Goal: Find specific page/section: Find specific page/section

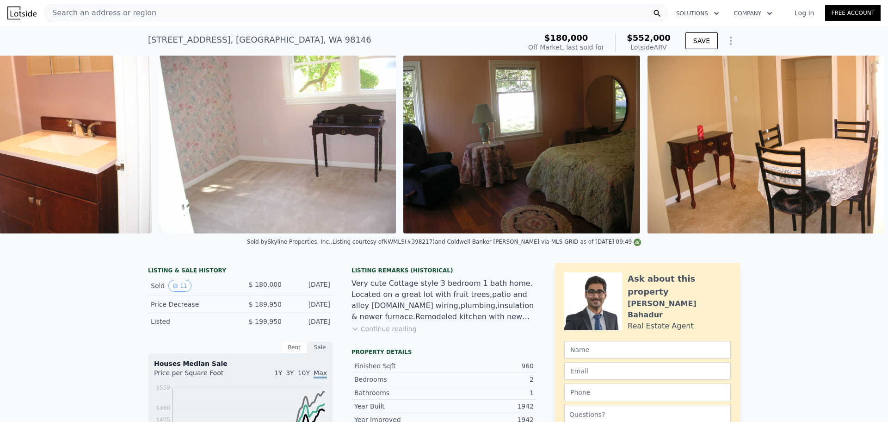
scroll to position [0, 2164]
drag, startPoint x: 814, startPoint y: 0, endPoint x: 73, endPoint y: 324, distance: 809.2
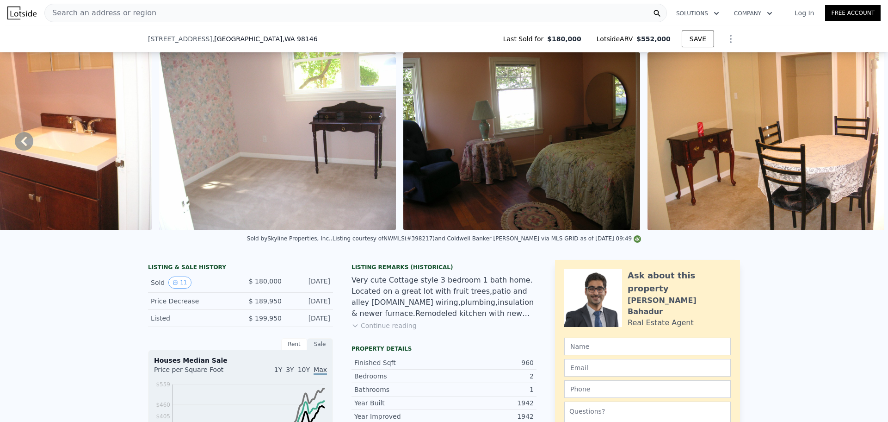
scroll to position [768, 0]
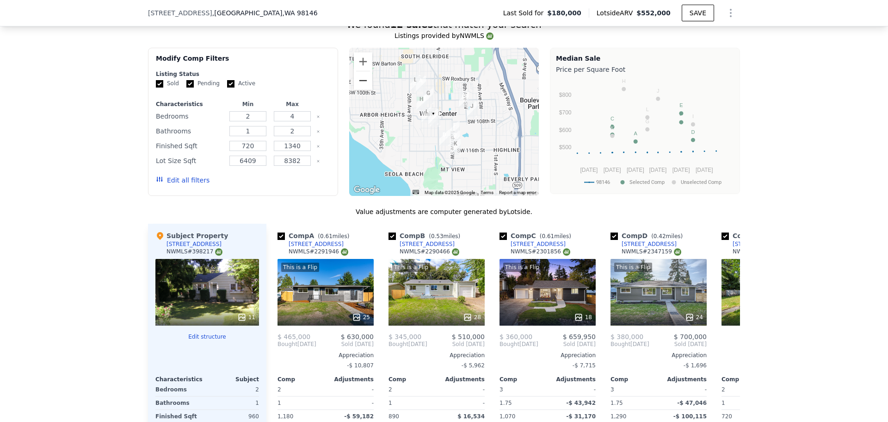
click at [364, 88] on button "Zoom out" at bounding box center [363, 80] width 19 height 19
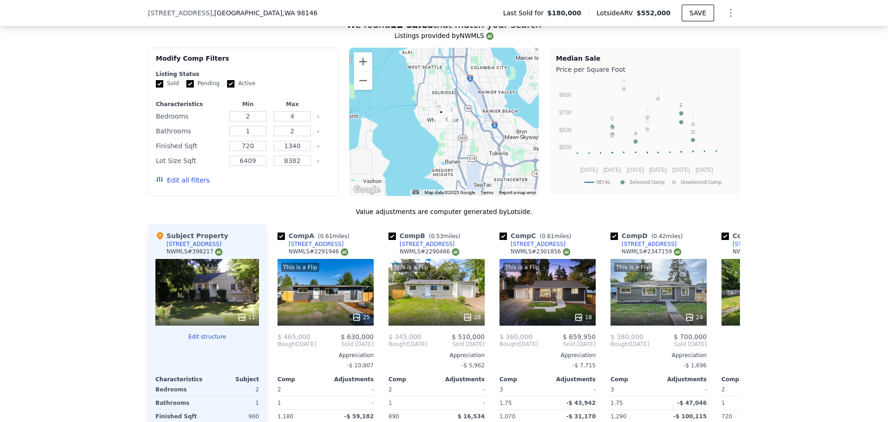
click at [370, 71] on div at bounding box center [444, 122] width 190 height 148
click at [365, 69] on button "Zoom in" at bounding box center [363, 61] width 19 height 19
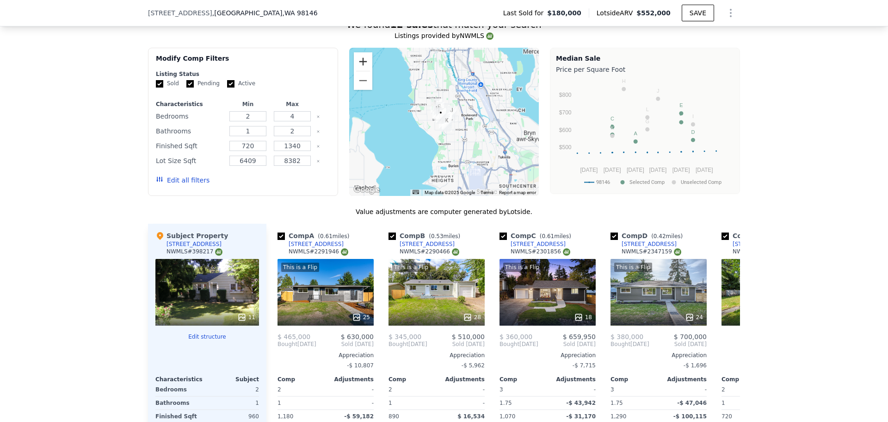
click at [365, 69] on button "Zoom in" at bounding box center [363, 61] width 19 height 19
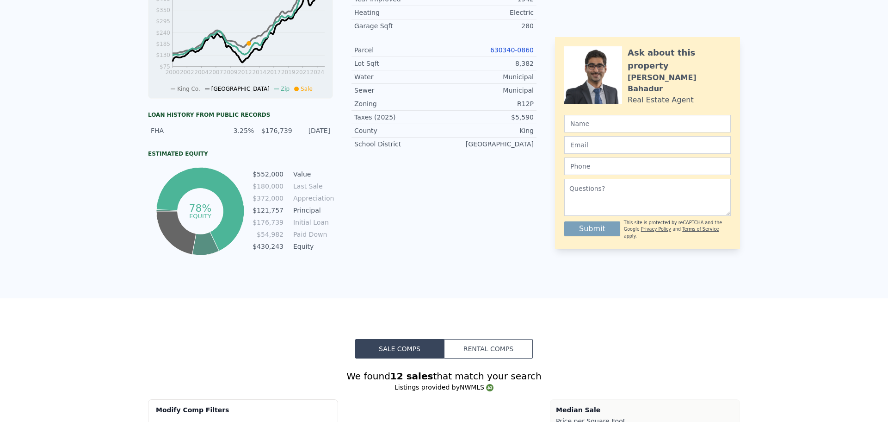
scroll to position [0, 0]
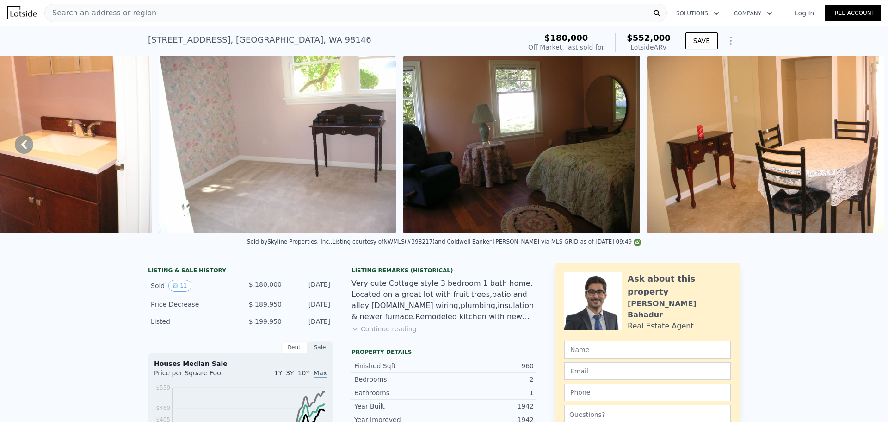
click at [190, 8] on div "Search an address or region" at bounding box center [355, 13] width 623 height 19
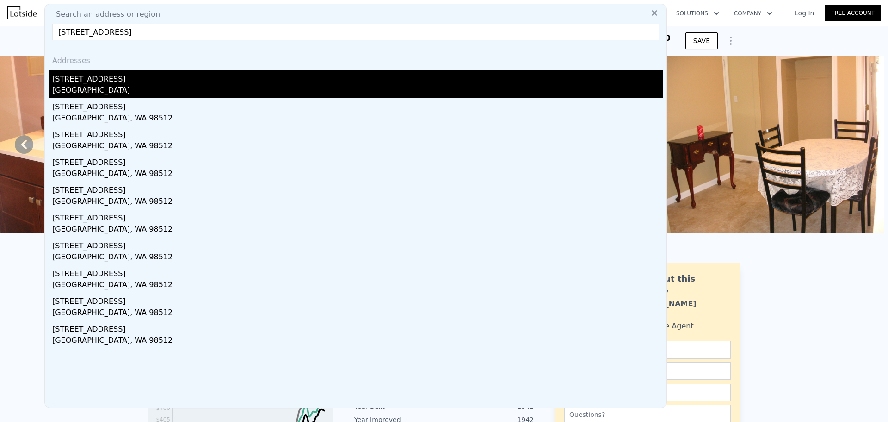
type input "[STREET_ADDRESS]"
click at [138, 84] on div "[STREET_ADDRESS]" at bounding box center [357, 77] width 611 height 15
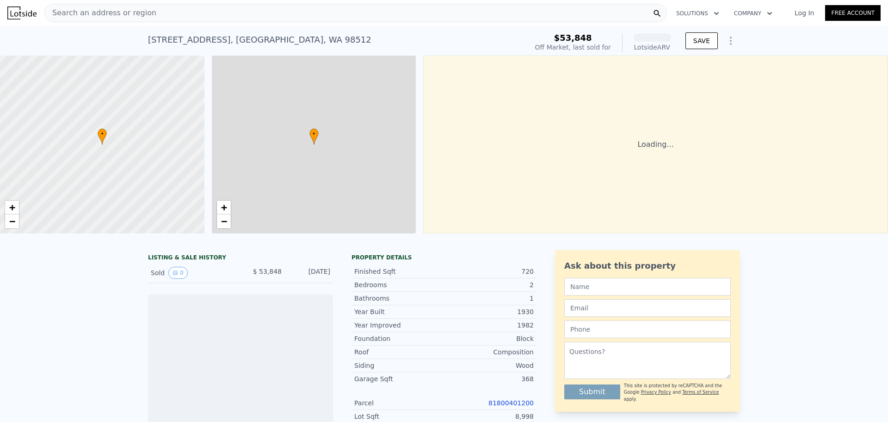
scroll to position [0, 4]
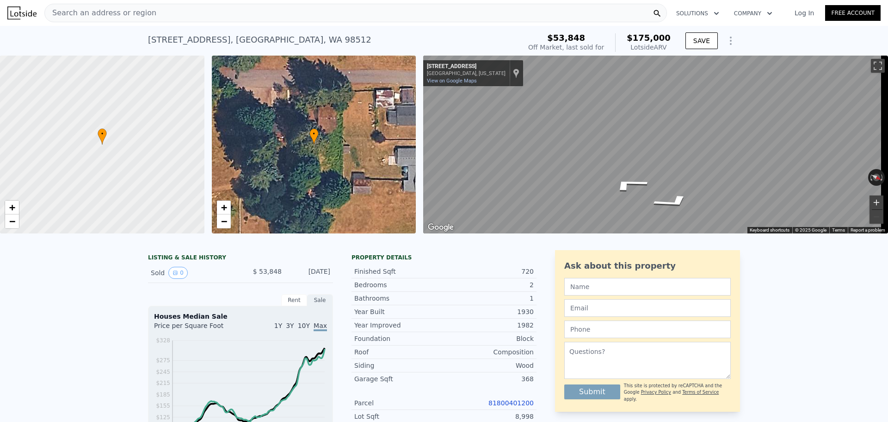
click at [870, 198] on button "Zoom in" at bounding box center [877, 202] width 14 height 14
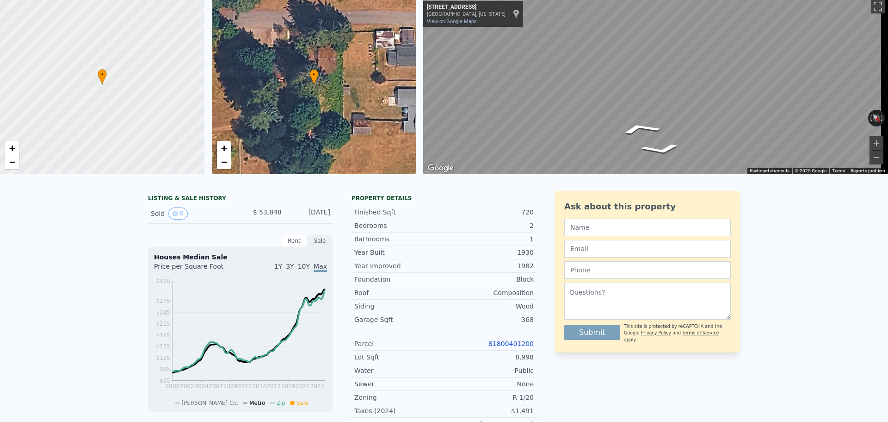
scroll to position [0, 0]
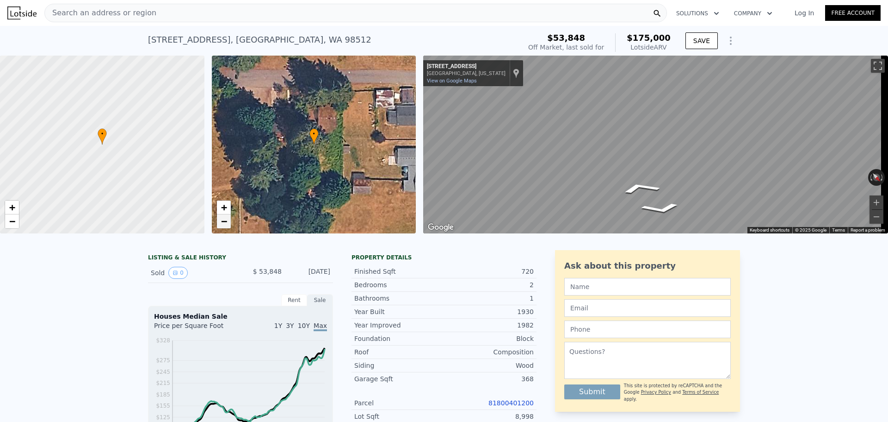
click at [226, 218] on span "−" at bounding box center [224, 221] width 6 height 12
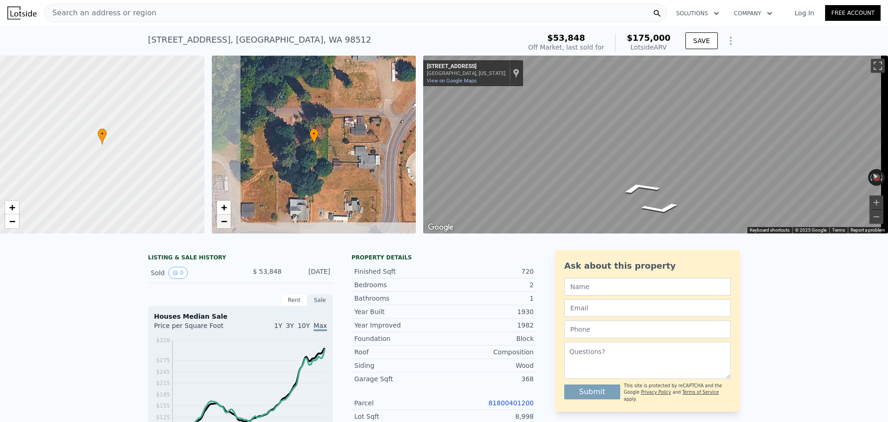
click at [226, 218] on span "−" at bounding box center [224, 221] width 6 height 12
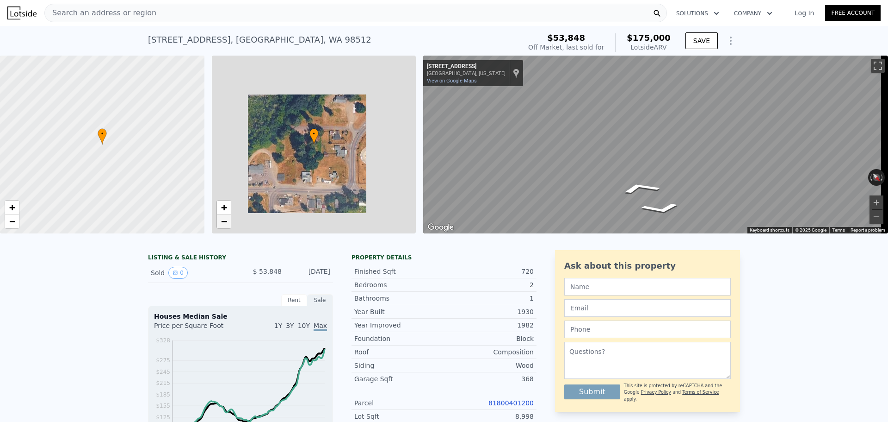
click at [226, 218] on span "−" at bounding box center [224, 221] width 6 height 12
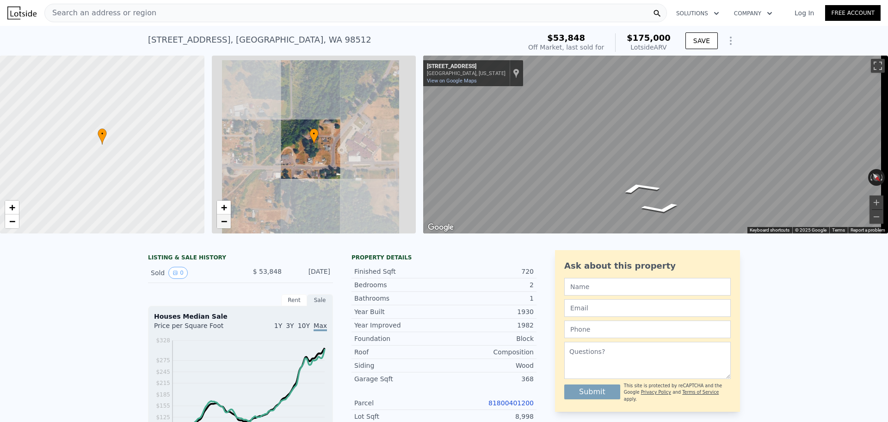
click at [226, 218] on span "−" at bounding box center [224, 221] width 6 height 12
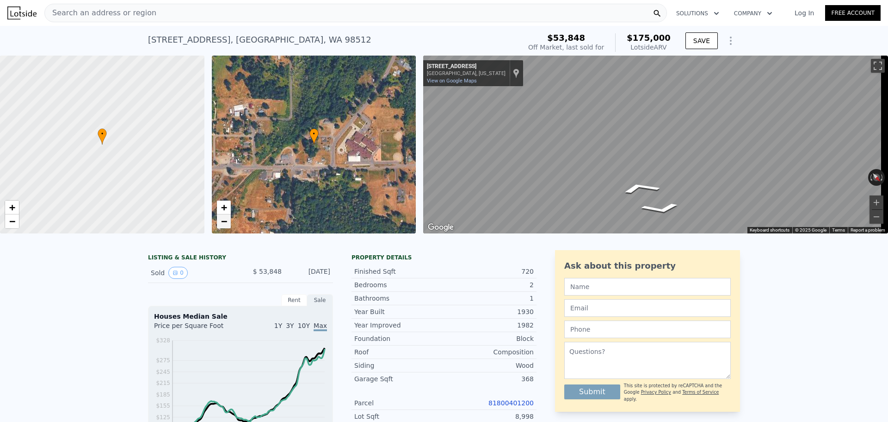
click at [226, 218] on span "−" at bounding box center [224, 221] width 6 height 12
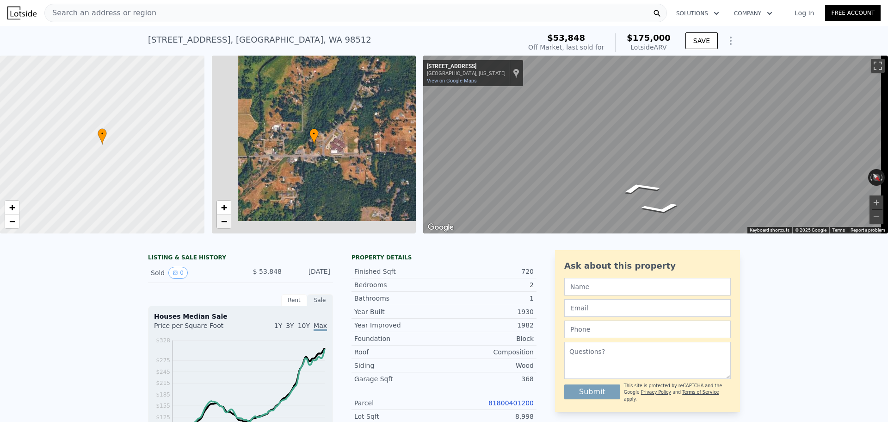
click at [226, 218] on span "−" at bounding box center [224, 221] width 6 height 12
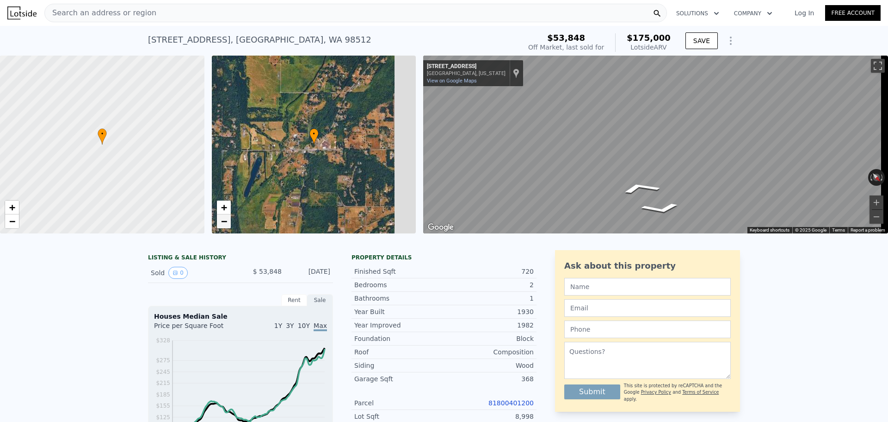
click at [226, 218] on span "−" at bounding box center [224, 221] width 6 height 12
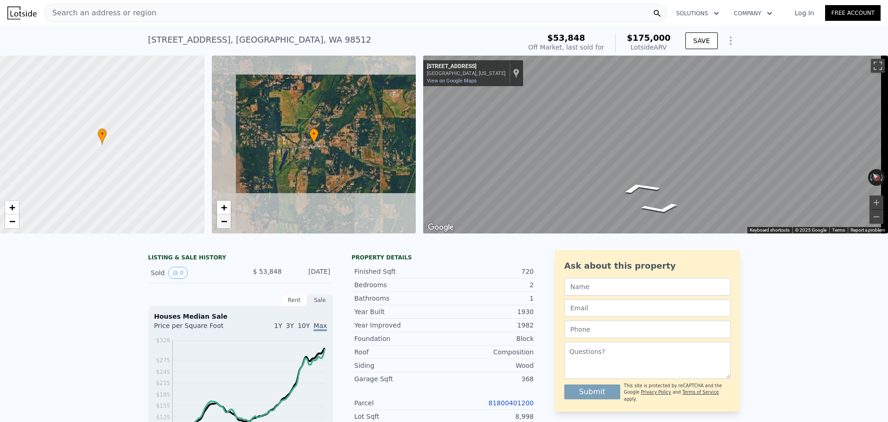
click at [226, 218] on span "−" at bounding box center [224, 221] width 6 height 12
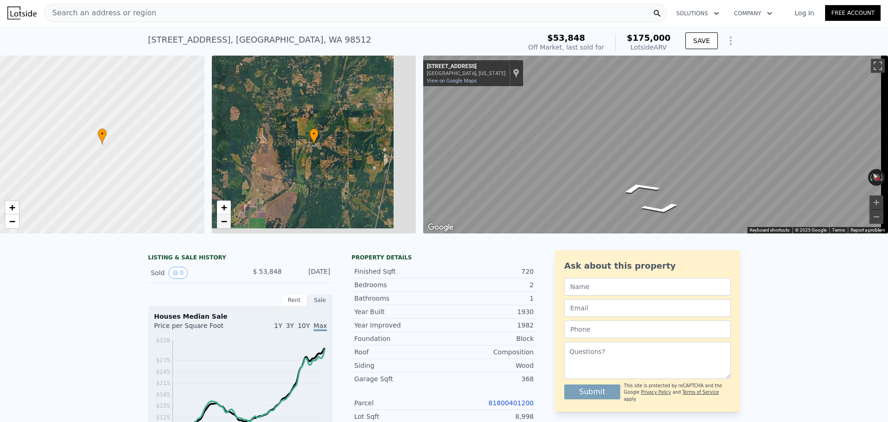
click at [226, 218] on span "−" at bounding box center [224, 221] width 6 height 12
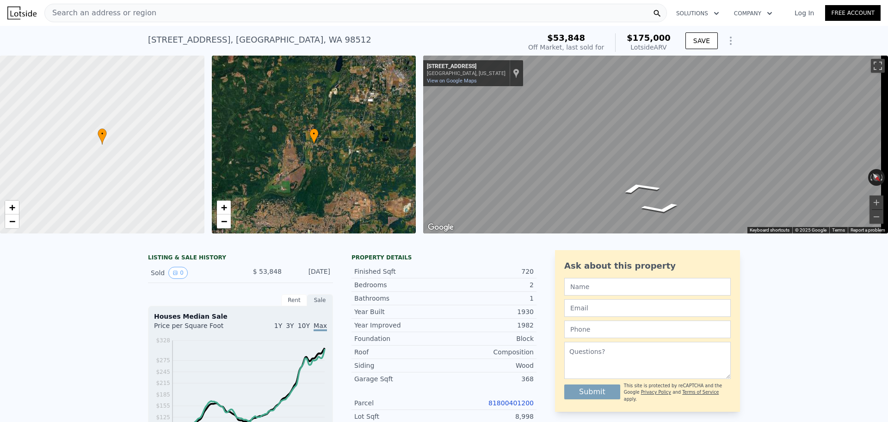
click at [227, 199] on div "• + −" at bounding box center [314, 145] width 205 height 178
click at [225, 203] on span "+" at bounding box center [224, 207] width 6 height 12
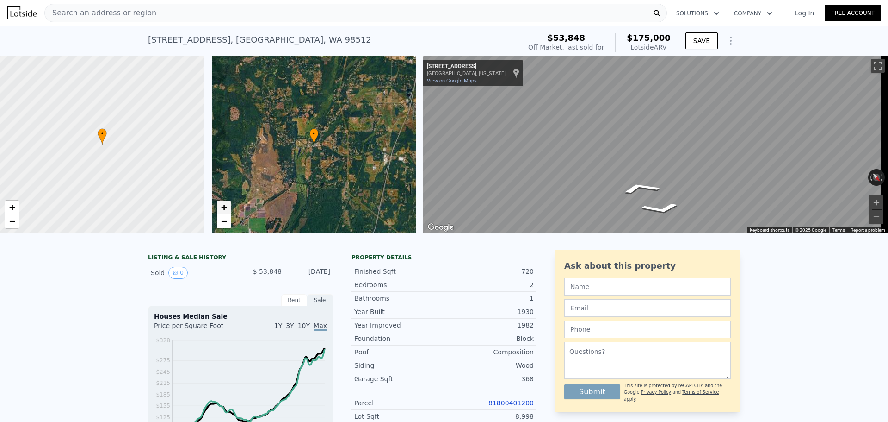
click at [225, 203] on span "+" at bounding box center [224, 207] width 6 height 12
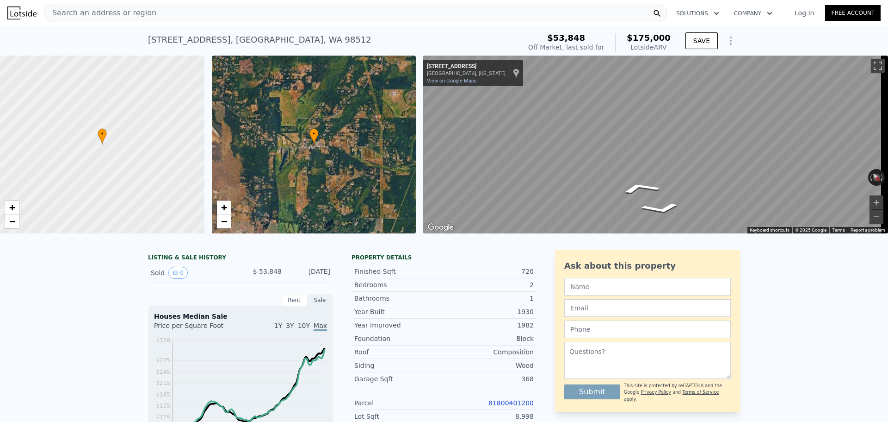
click at [217, 13] on div "Search an address or region" at bounding box center [355, 13] width 623 height 19
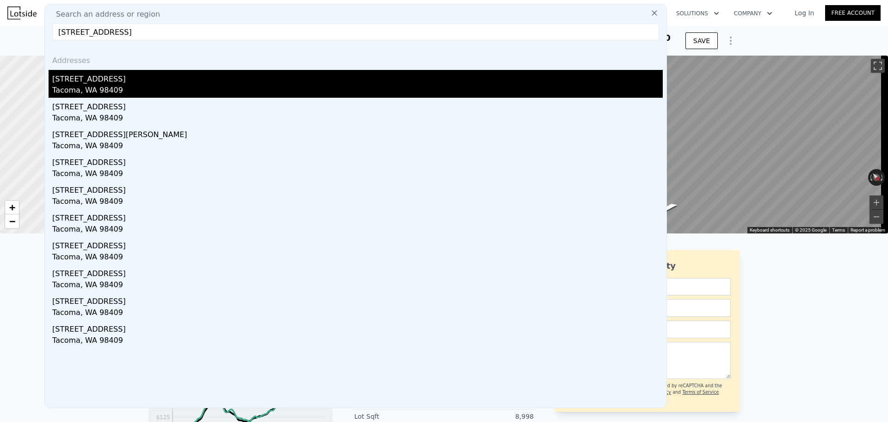
type input "[STREET_ADDRESS]"
click at [128, 88] on div "Tacoma, WA 98409" at bounding box center [357, 91] width 611 height 13
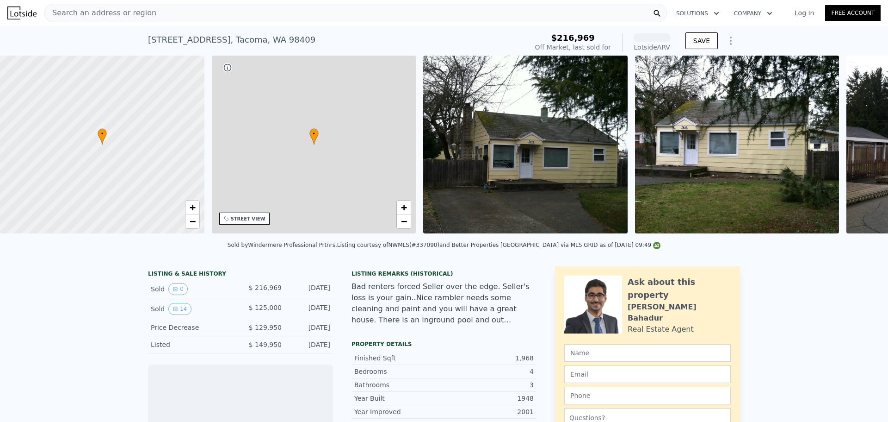
scroll to position [0, 216]
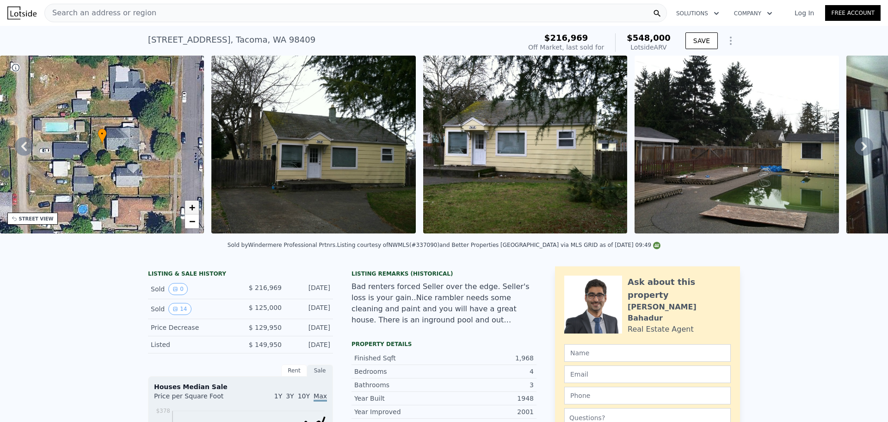
click at [195, 210] on span "+" at bounding box center [192, 207] width 6 height 12
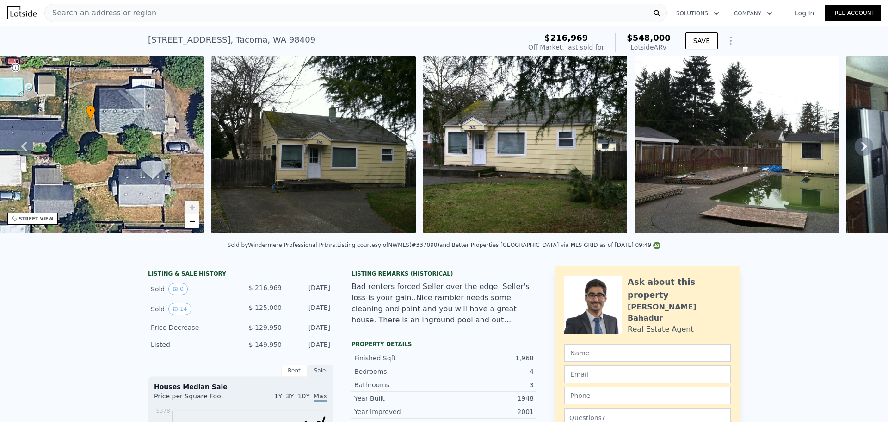
drag, startPoint x: 173, startPoint y: 198, endPoint x: 159, endPoint y: 186, distance: 18.4
click at [160, 184] on div "• + −" at bounding box center [102, 145] width 205 height 178
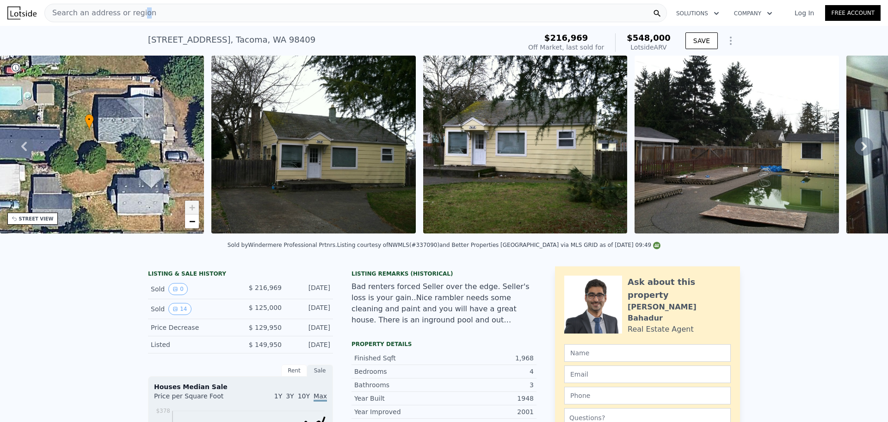
click at [137, 10] on span "Search an address or region" at bounding box center [101, 12] width 112 height 11
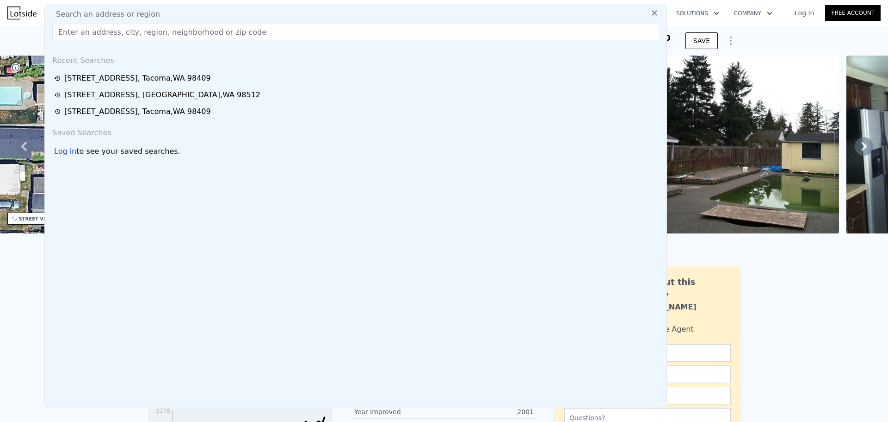
click at [139, 34] on input "text" at bounding box center [355, 32] width 607 height 17
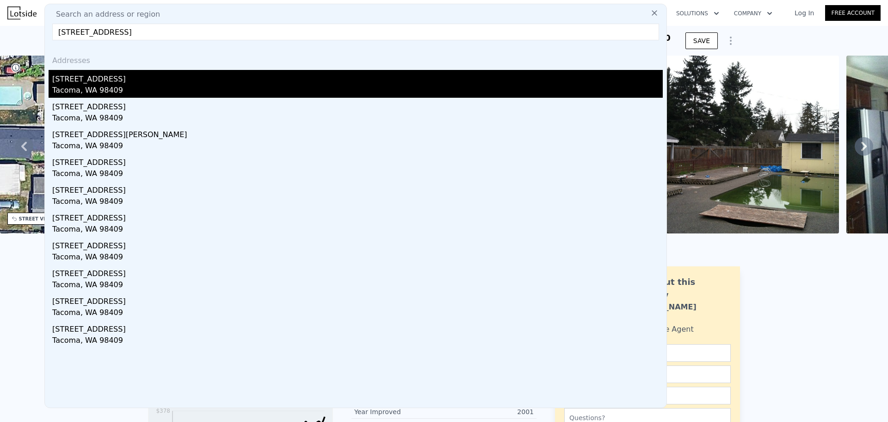
type input "[STREET_ADDRESS]"
click at [111, 81] on div "[STREET_ADDRESS]" at bounding box center [357, 77] width 611 height 15
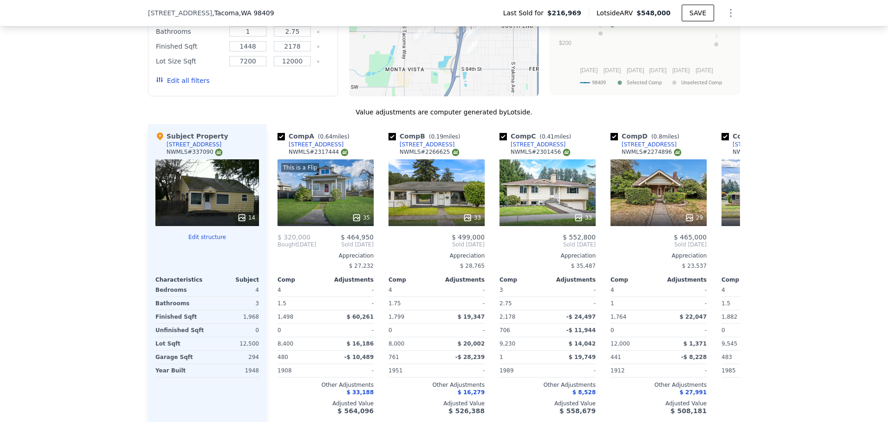
scroll to position [1076, 0]
